Goal: Information Seeking & Learning: Learn about a topic

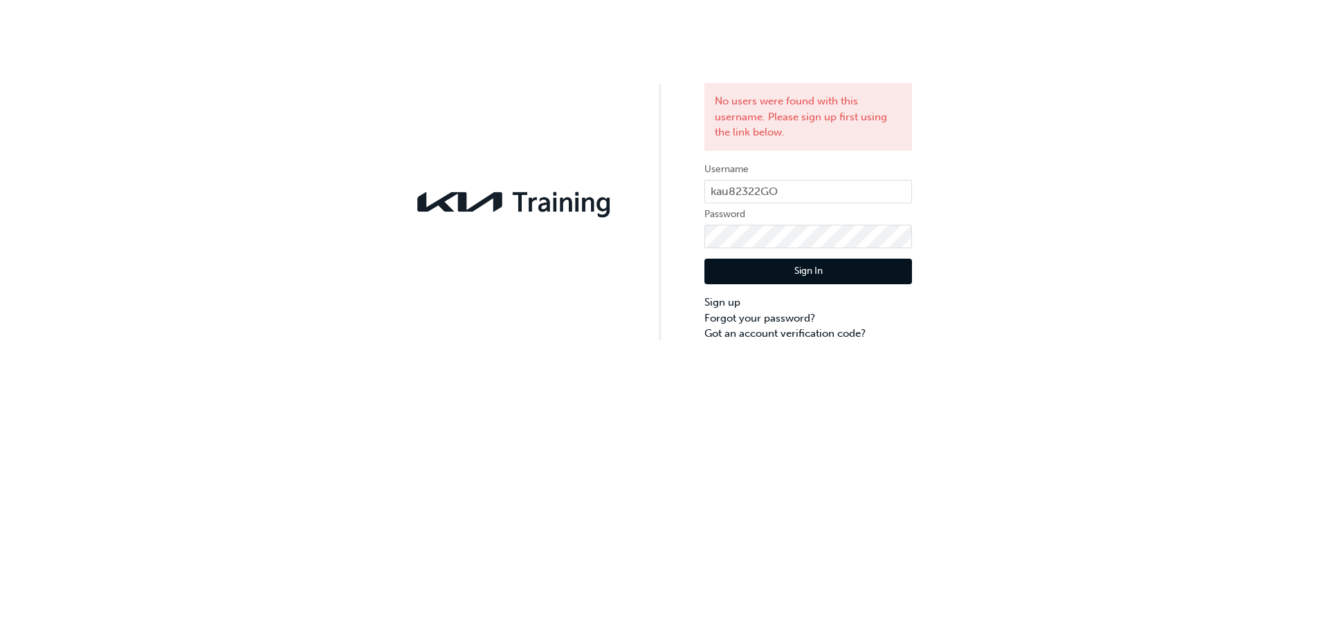
click at [821, 275] on button "Sign In" at bounding box center [808, 272] width 208 height 26
click at [663, 230] on div "No users were found with this username. Please sign up first using the link bel…" at bounding box center [661, 171] width 1323 height 342
click at [805, 279] on button "Sign In" at bounding box center [808, 272] width 208 height 26
click at [782, 192] on input "kau82322GO" at bounding box center [808, 192] width 208 height 24
type input "kau82322Go"
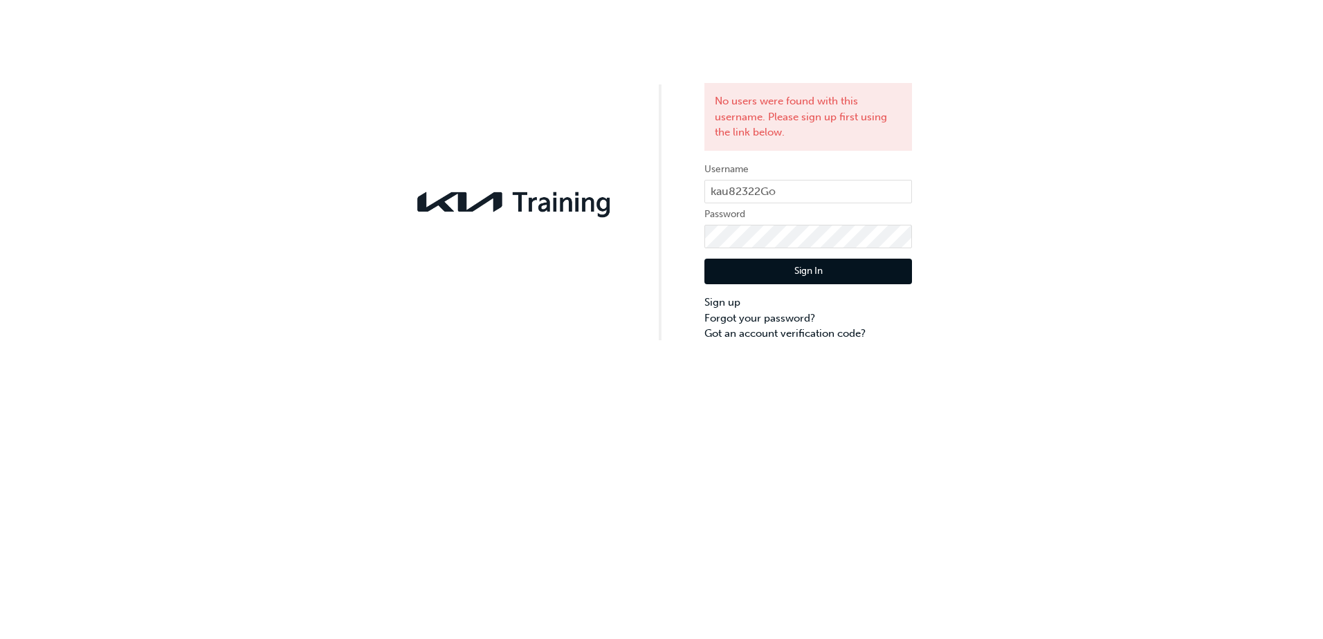
click at [852, 286] on div "Sign In Sign up Forgot your password? Got an account verification code?" at bounding box center [808, 294] width 208 height 93
click at [850, 274] on button "Sign In" at bounding box center [808, 272] width 208 height 26
click at [786, 318] on link "Forgot your password?" at bounding box center [808, 319] width 208 height 16
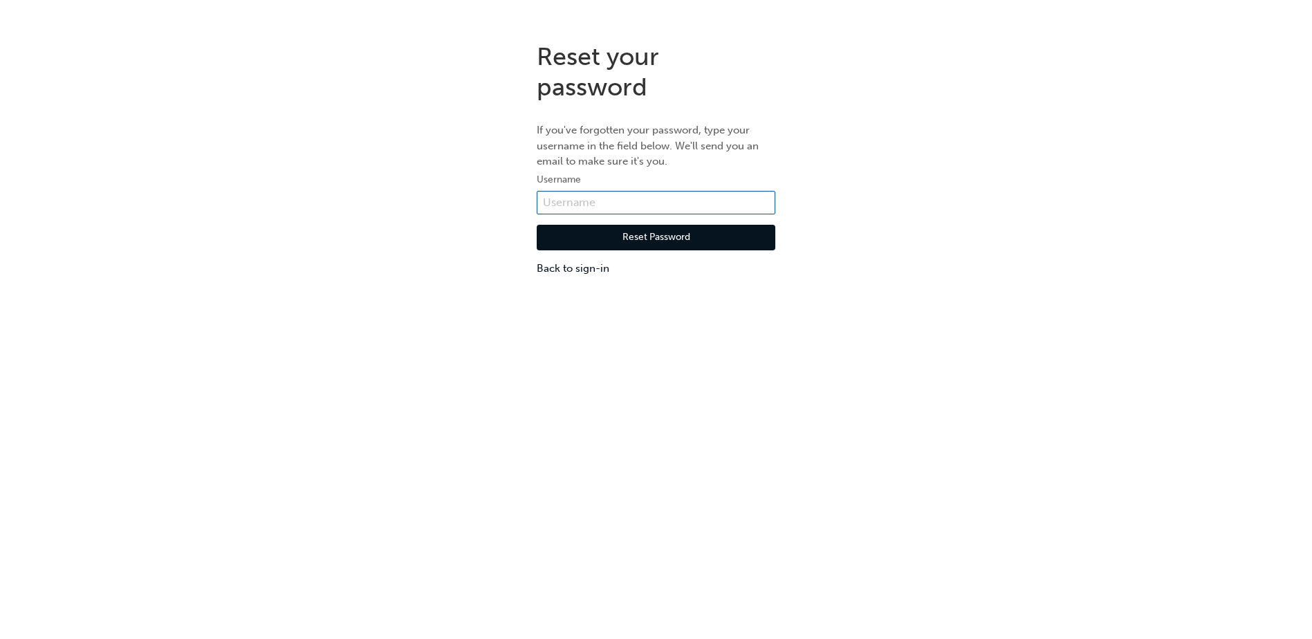
click at [674, 199] on input "text" at bounding box center [656, 203] width 239 height 24
type input "kau82322go"
click at [688, 242] on button "Reset Password" at bounding box center [656, 238] width 239 height 26
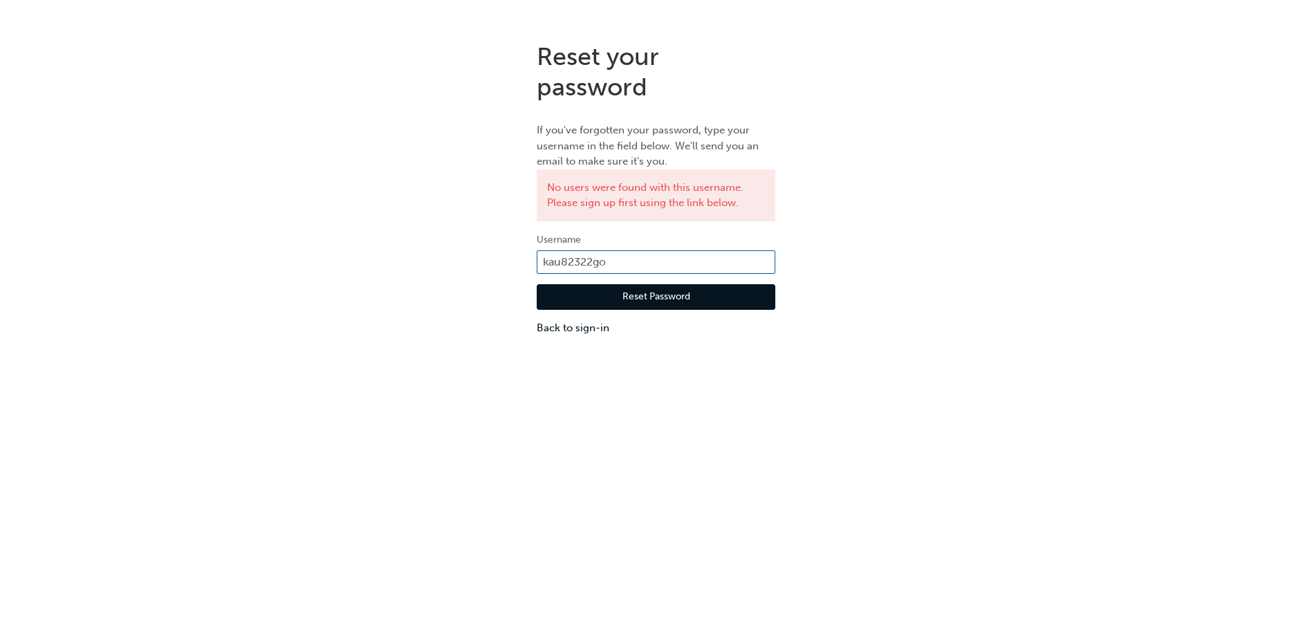
click at [622, 266] on input "kau82322go" at bounding box center [656, 262] width 239 height 24
type input "kau82322g0"
click at [674, 303] on button "Reset Password" at bounding box center [656, 297] width 239 height 26
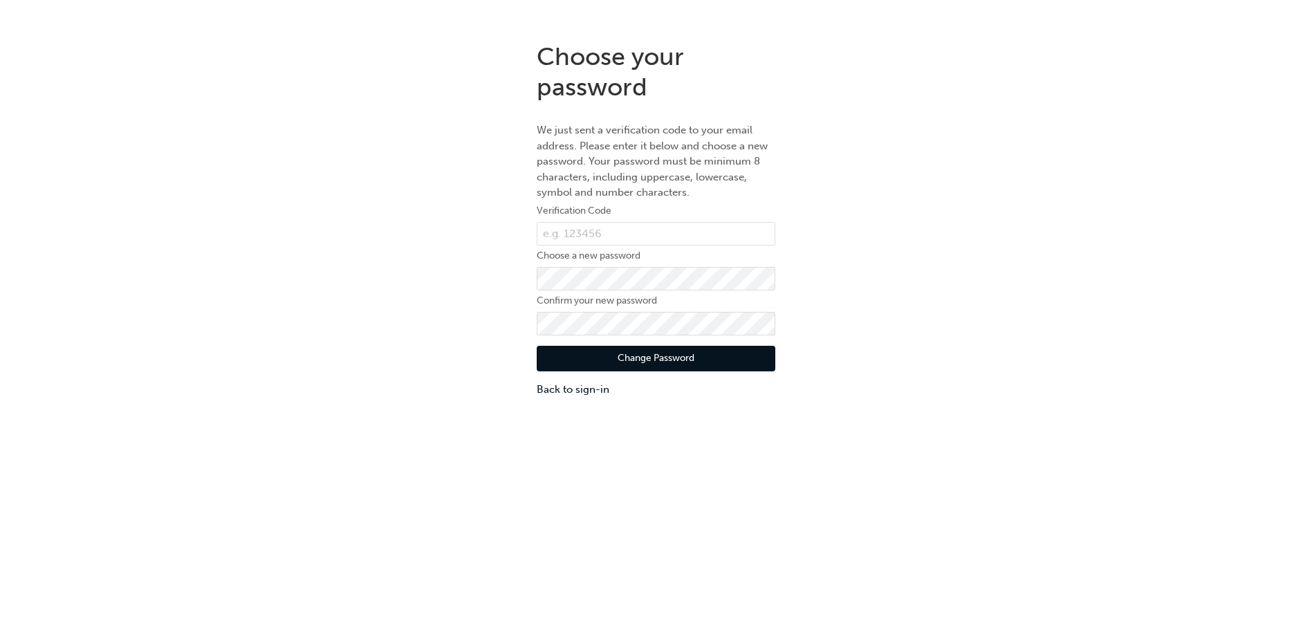
click at [698, 303] on label "Confirm your new password" at bounding box center [656, 301] width 239 height 17
click at [657, 226] on input "text" at bounding box center [656, 234] width 239 height 24
click at [612, 230] on input "text" at bounding box center [656, 234] width 239 height 24
paste input "052704"
type input "052704"
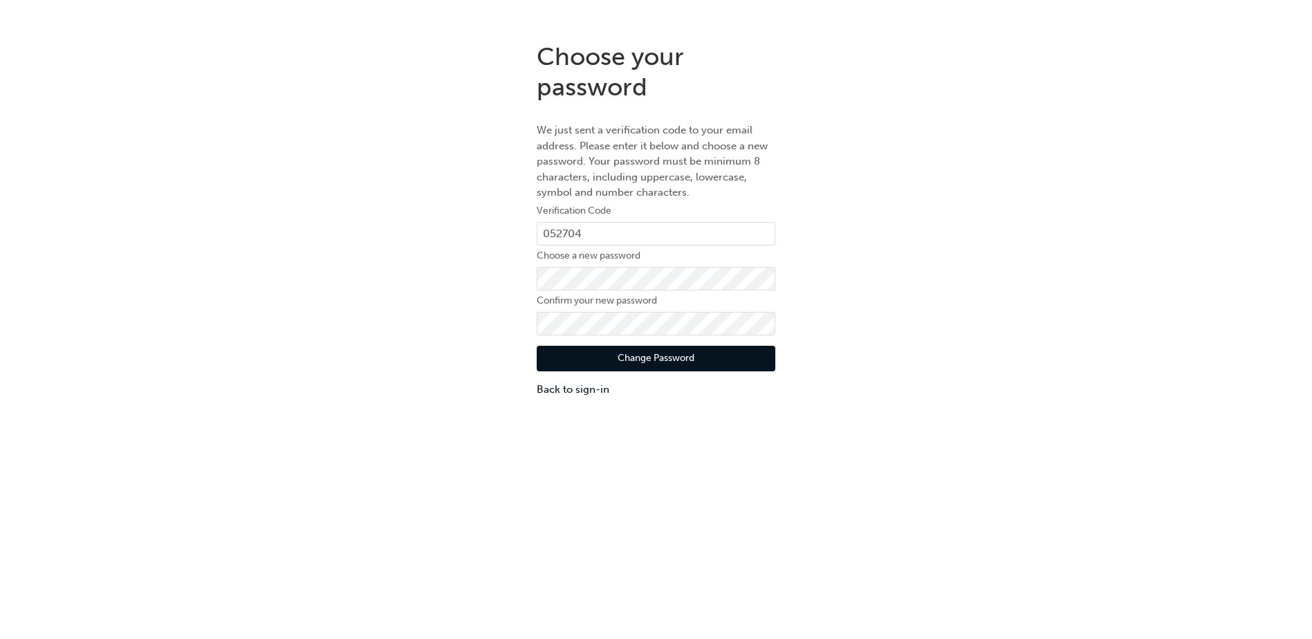
click at [703, 350] on button "Change Password" at bounding box center [656, 359] width 239 height 26
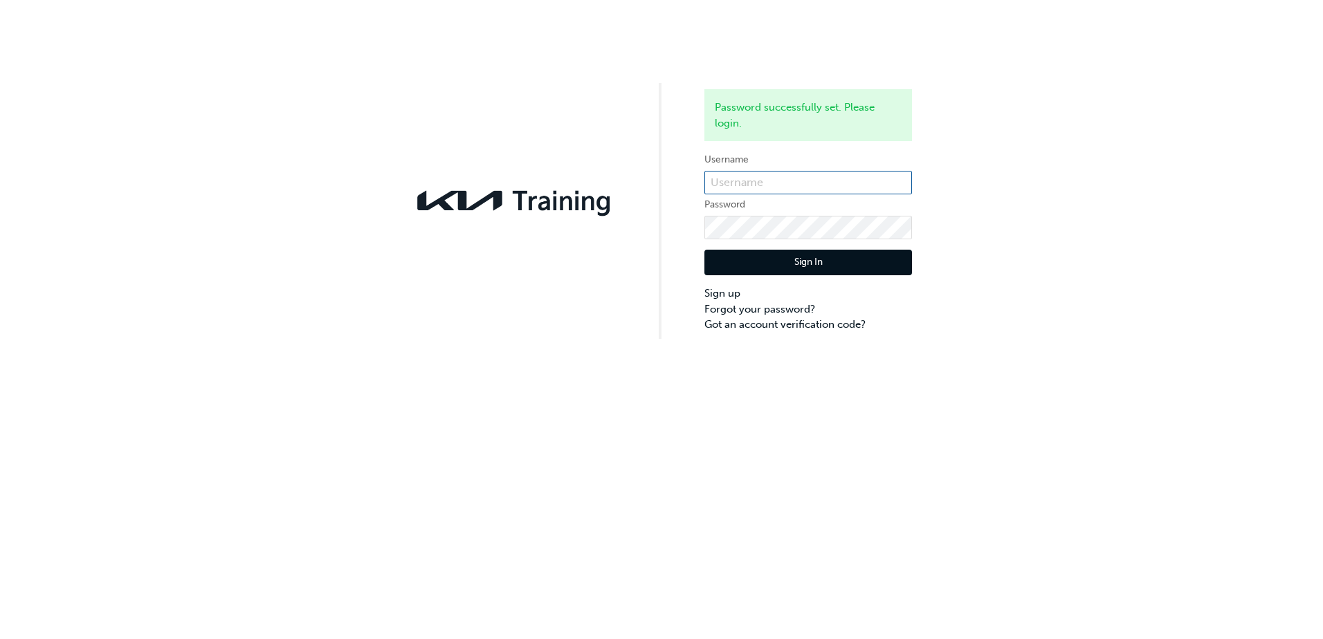
click at [776, 182] on input "text" at bounding box center [808, 183] width 208 height 24
type input "kau82322g0"
click at [847, 270] on button "Sign In" at bounding box center [808, 263] width 208 height 26
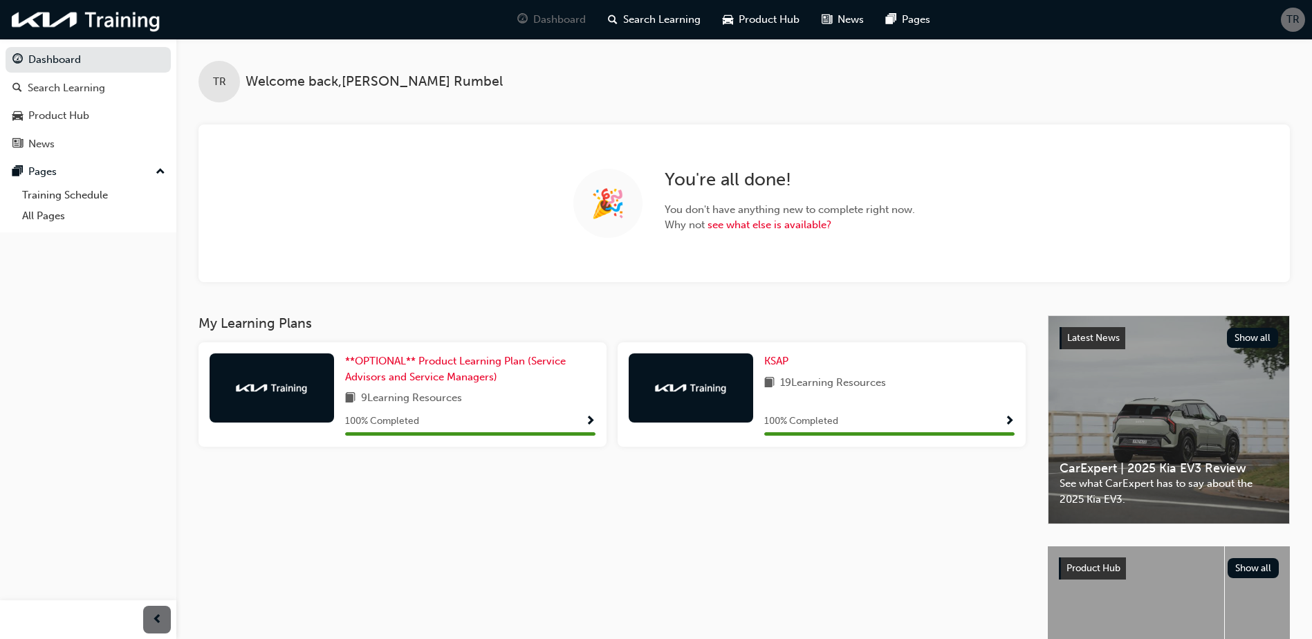
click at [526, 399] on div "9 Learning Resources" at bounding box center [470, 398] width 250 height 17
click at [1013, 428] on span "Show Progress" at bounding box center [1010, 422] width 10 height 12
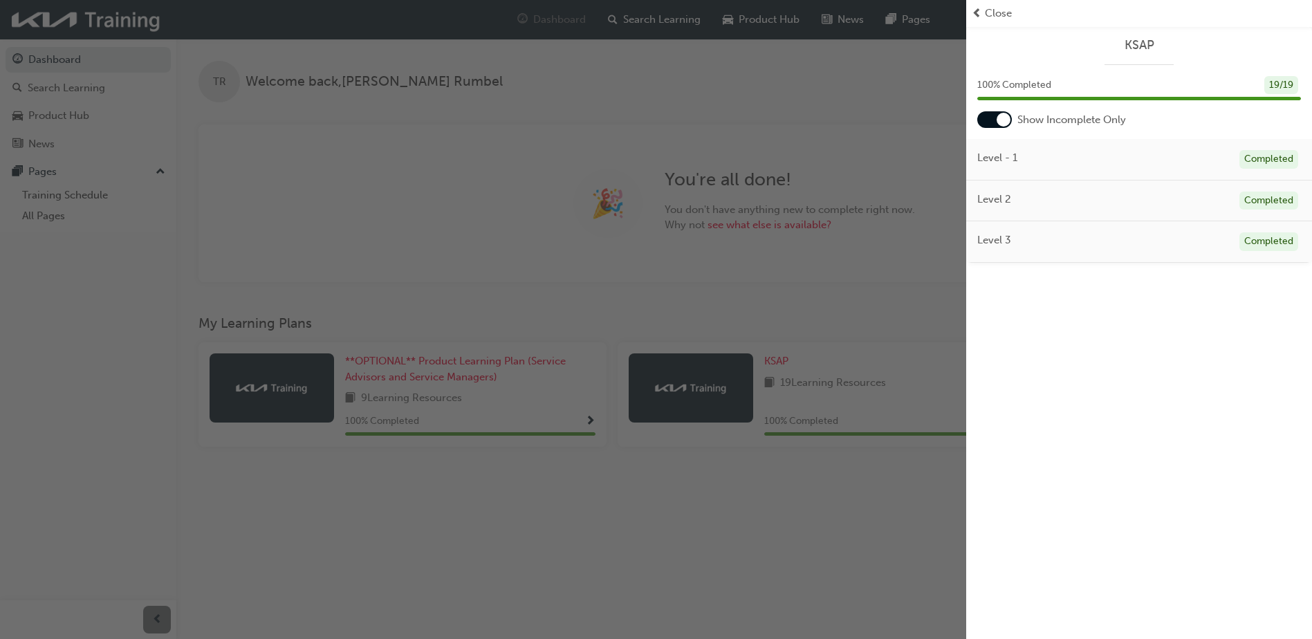
click at [987, 17] on span "Close" at bounding box center [998, 14] width 27 height 16
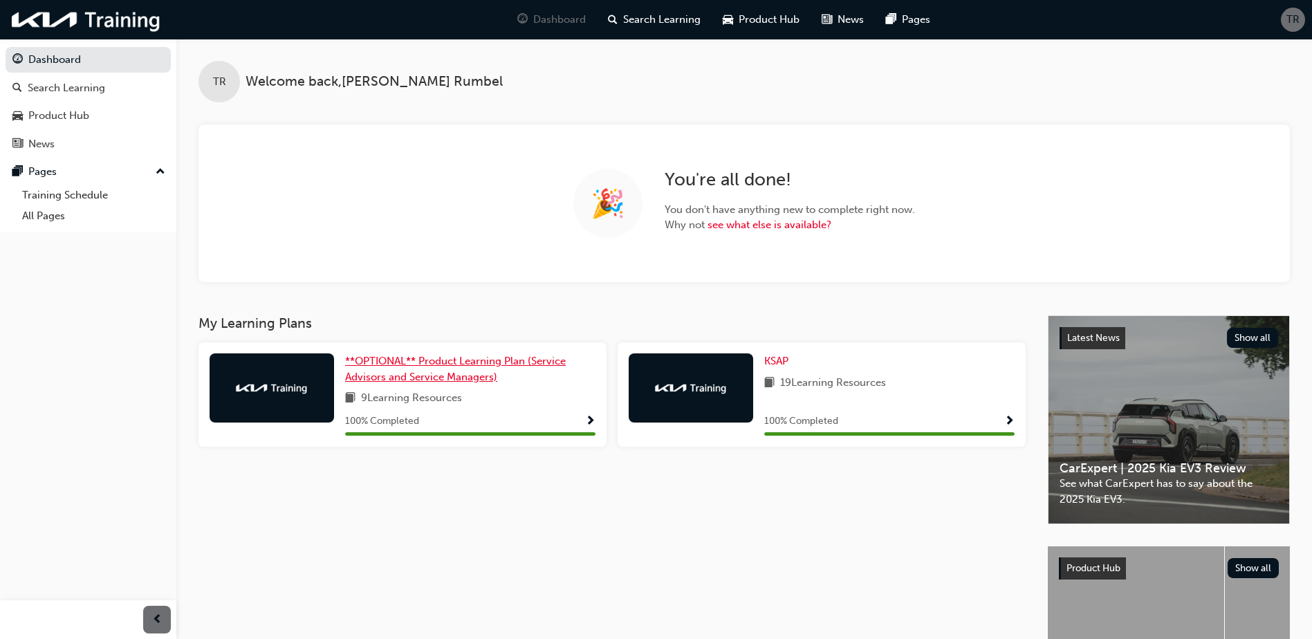
click at [423, 379] on span "**OPTIONAL** Product Learning Plan (Service Advisors and Service Managers)" at bounding box center [455, 369] width 221 height 28
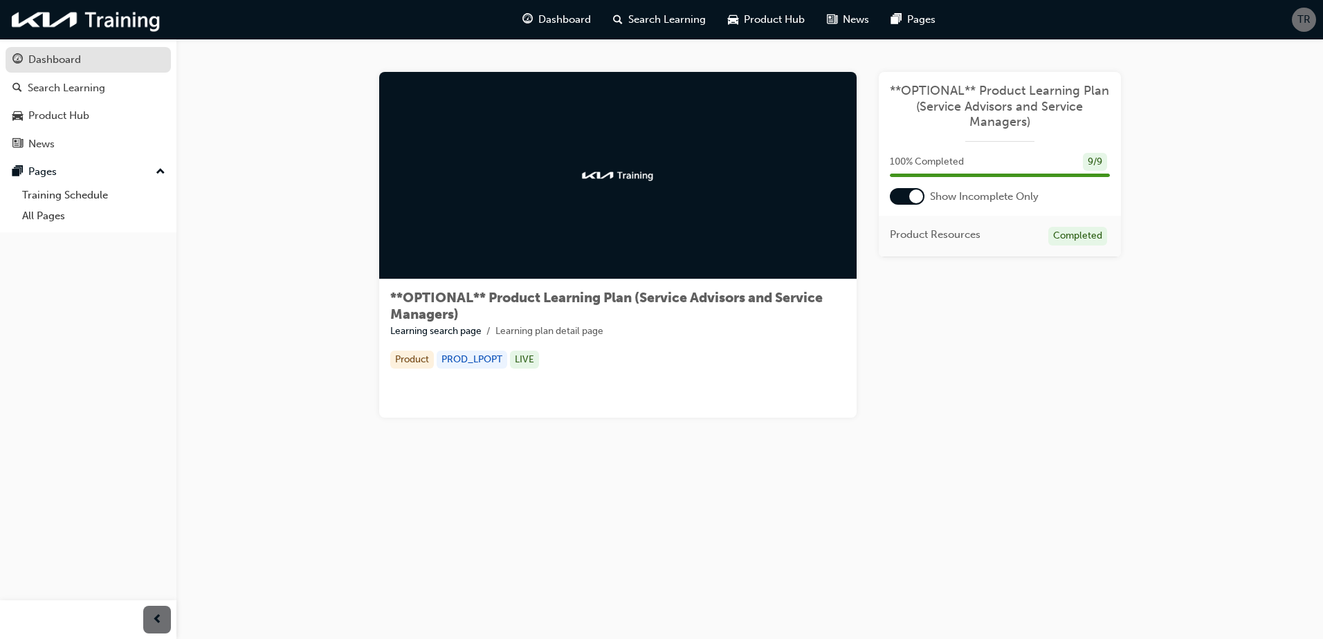
click at [77, 68] on div "Dashboard" at bounding box center [88, 59] width 152 height 17
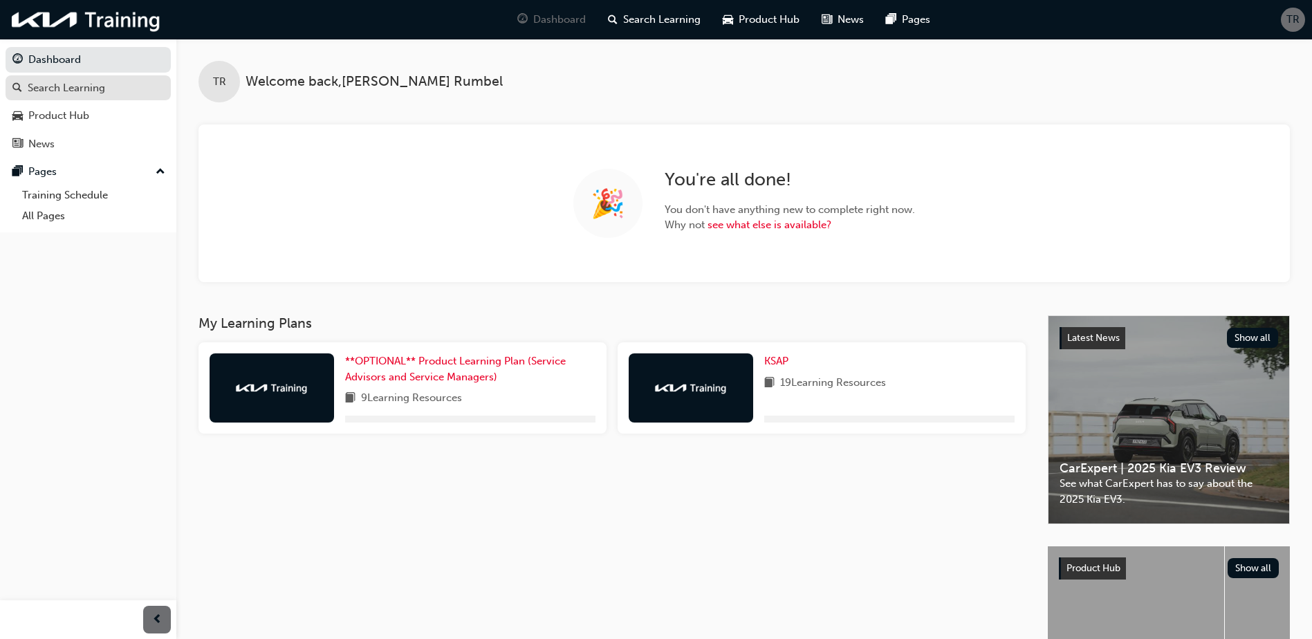
click at [69, 89] on div "Search Learning" at bounding box center [66, 88] width 77 height 16
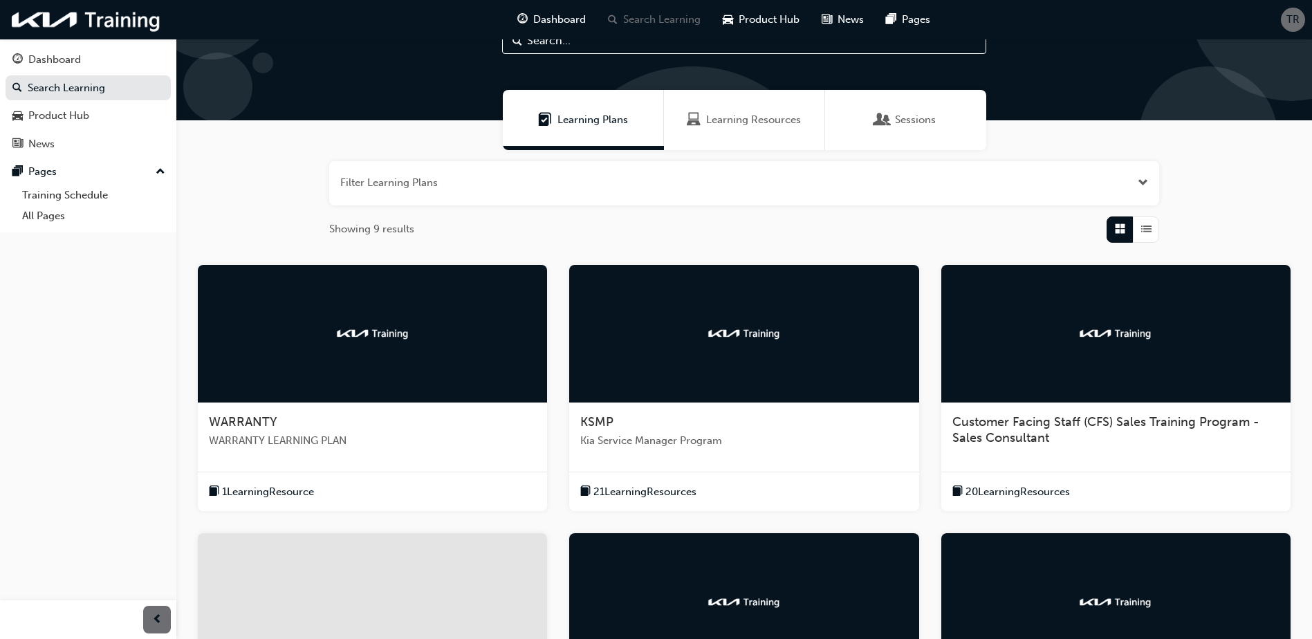
scroll to position [51, 0]
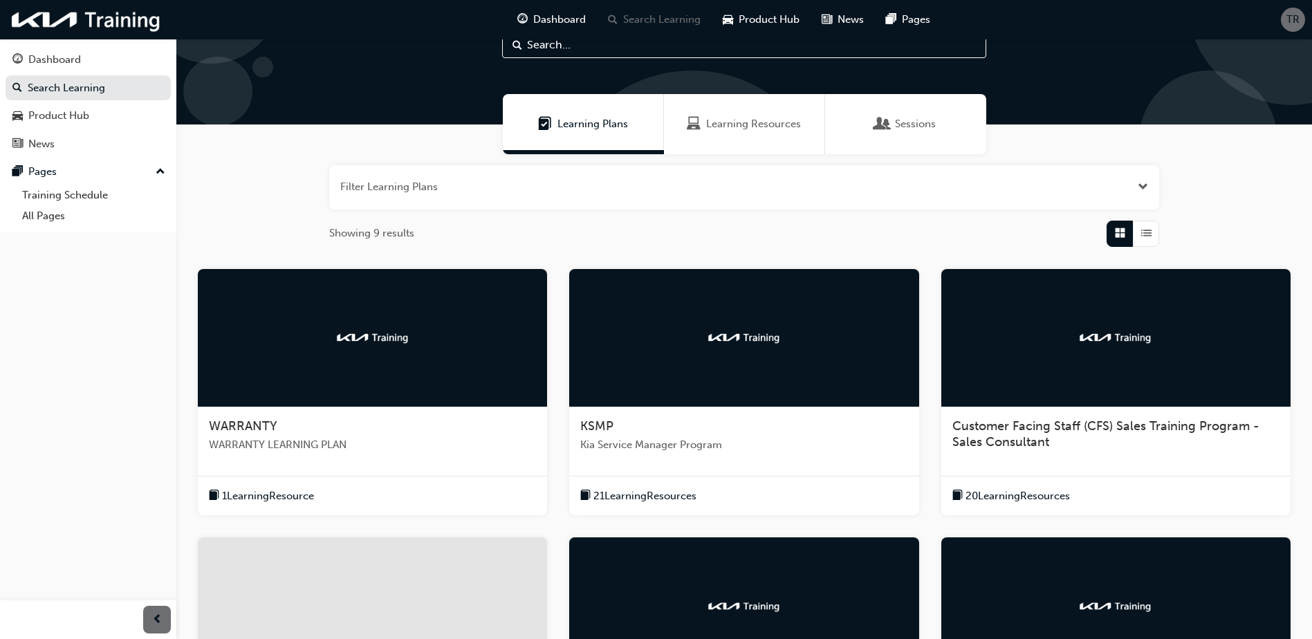
click at [262, 416] on div "WARRANTY WARRANTY LEARNING PLAN" at bounding box center [372, 441] width 349 height 68
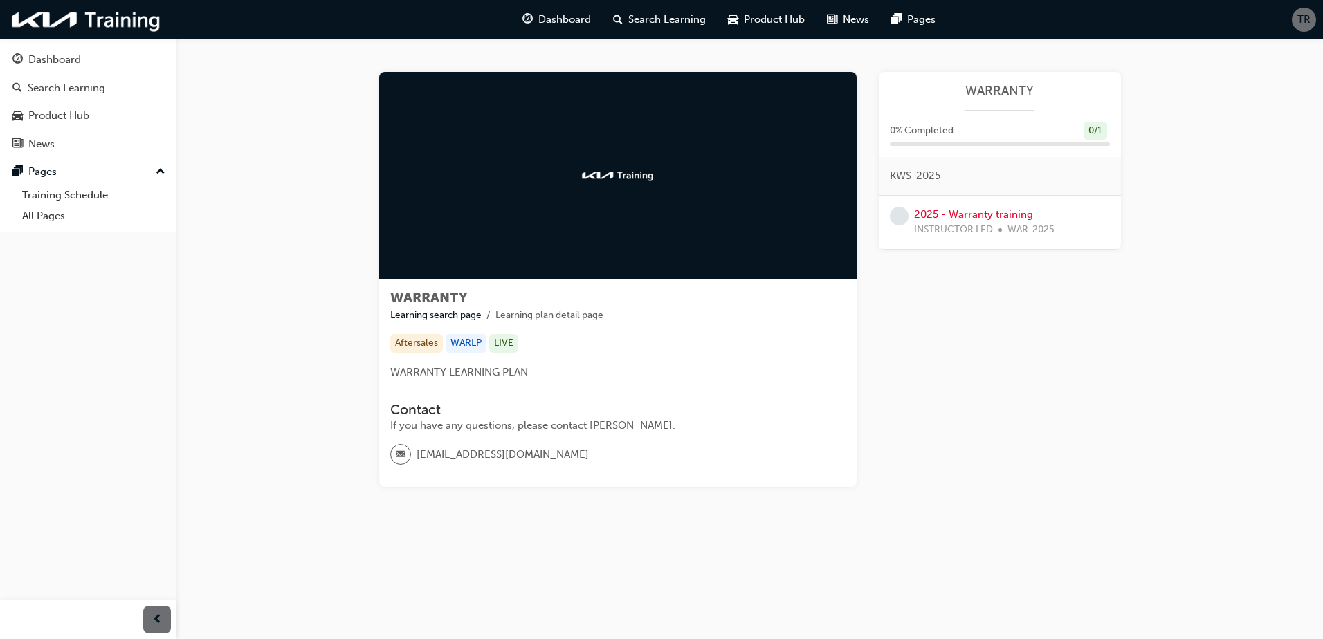
click at [1023, 214] on link "2025 - Warranty training" at bounding box center [973, 214] width 119 height 12
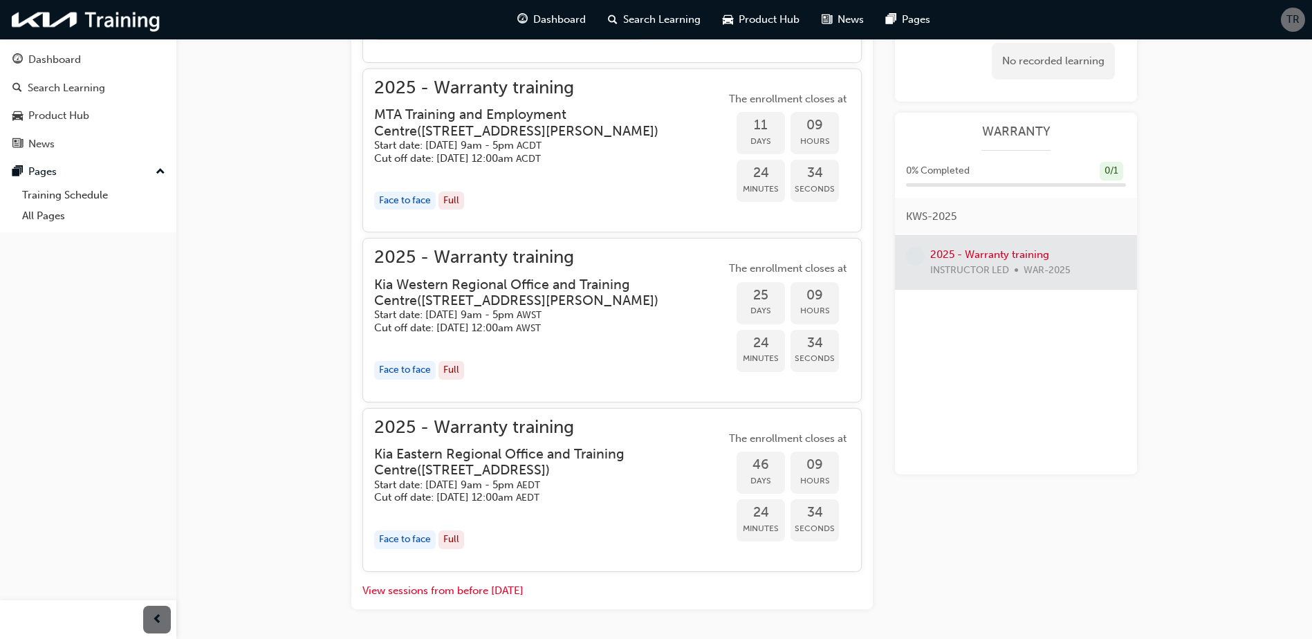
scroll to position [853, 0]
